Goal: Transaction & Acquisition: Purchase product/service

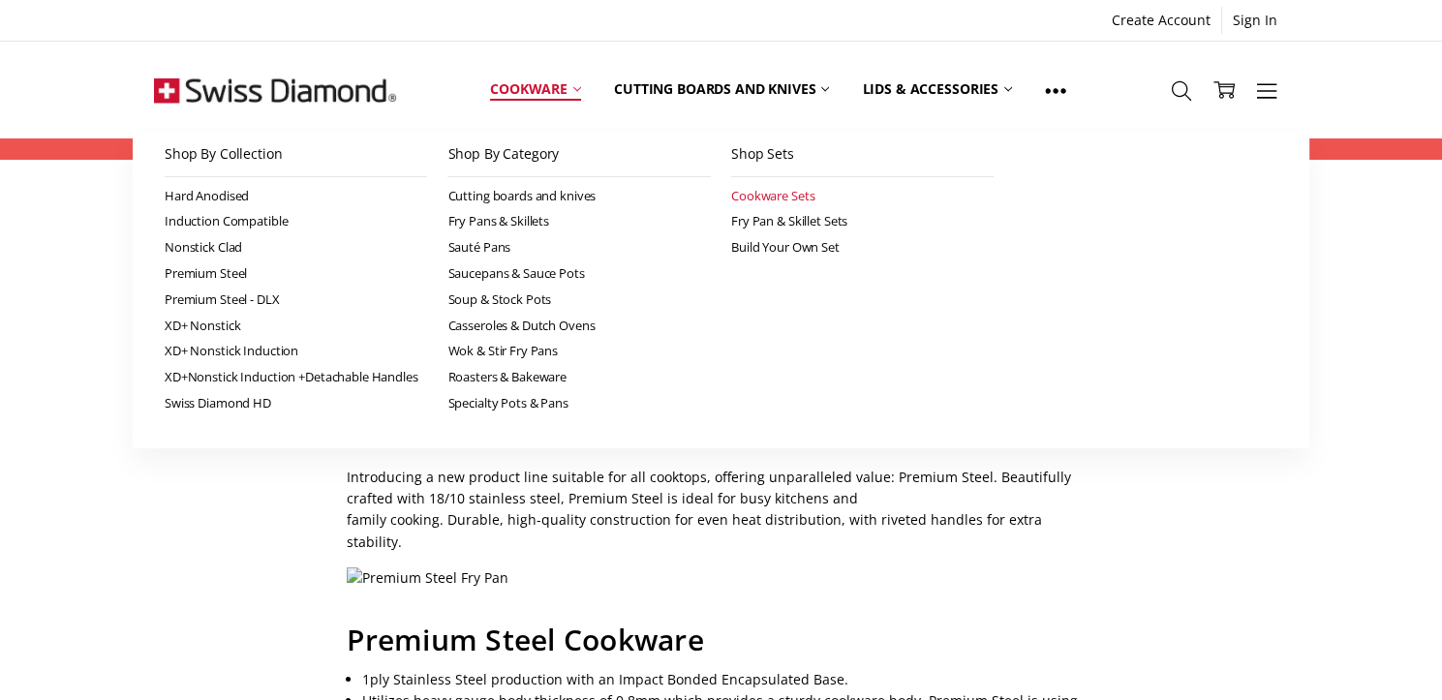
click at [767, 199] on link "Cookware Sets" at bounding box center [862, 196] width 263 height 26
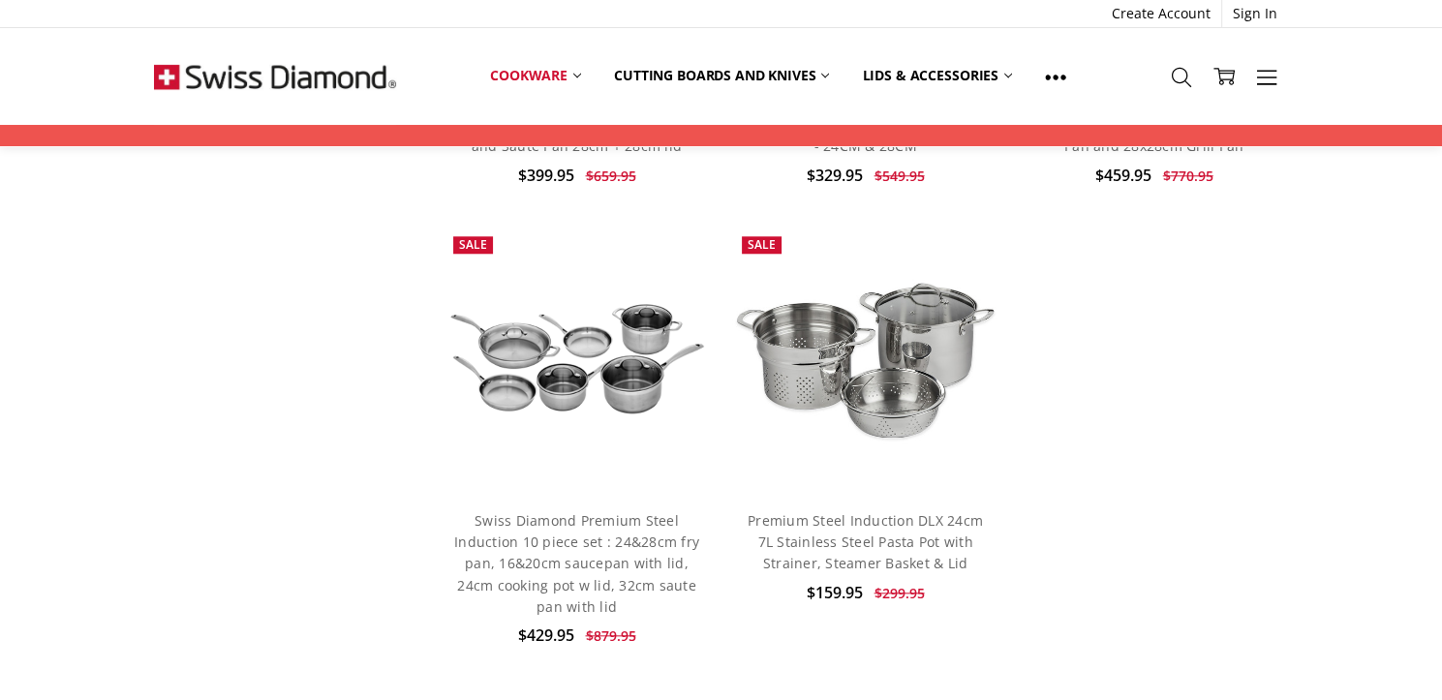
scroll to position [1743, 0]
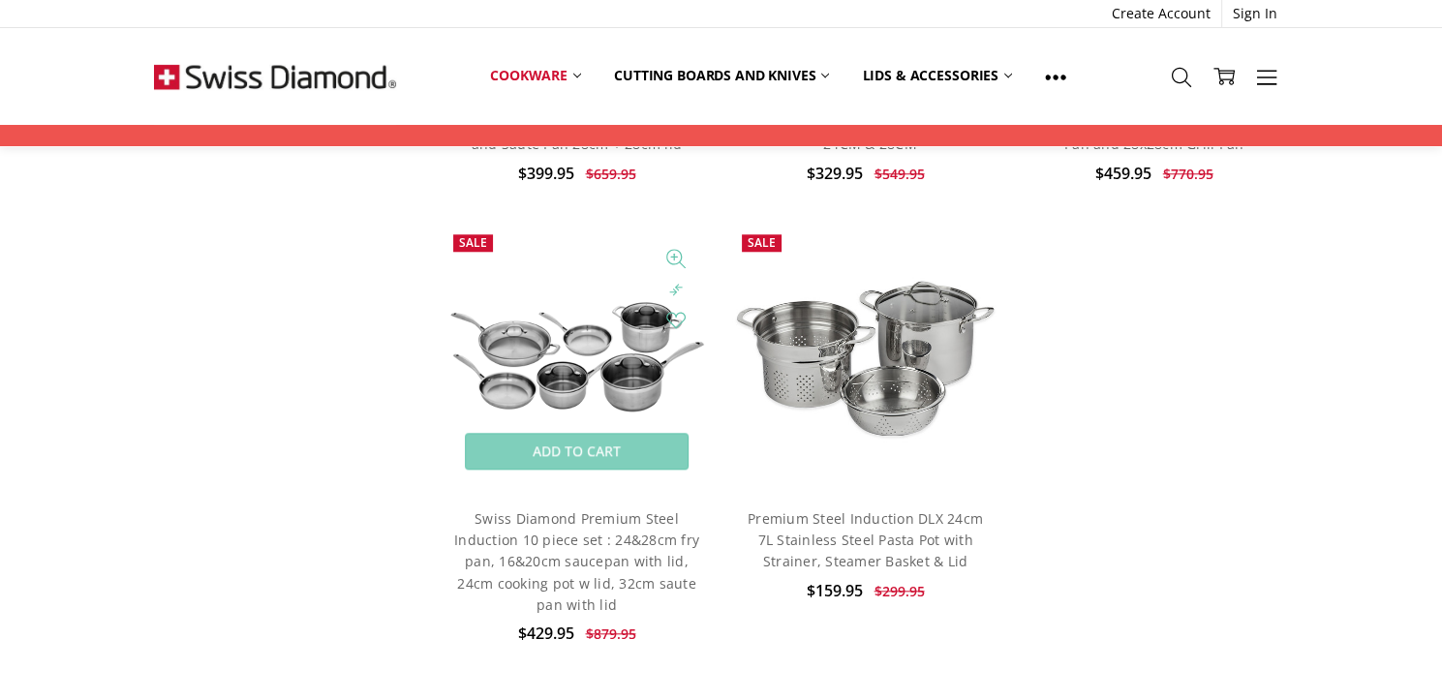
click at [535, 315] on img at bounding box center [577, 357] width 267 height 121
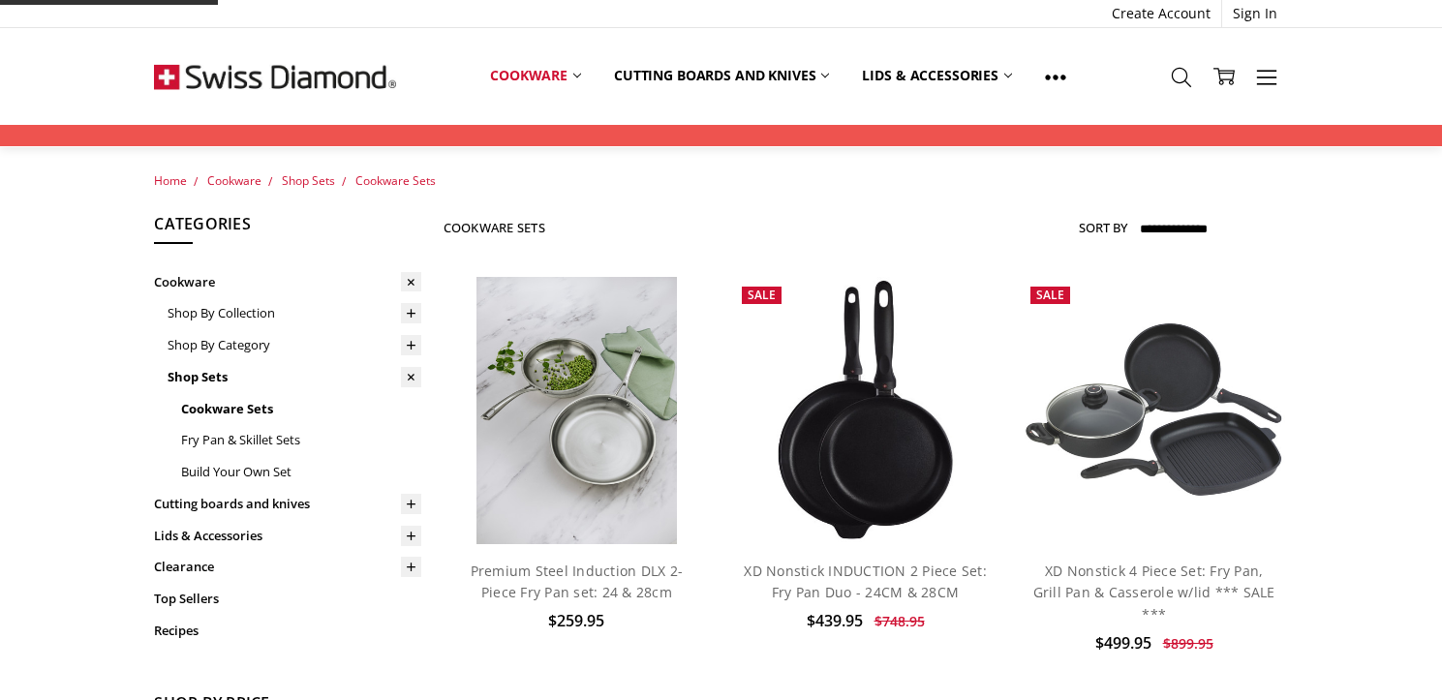
scroll to position [1743, 0]
